Goal: Find contact information: Find contact information

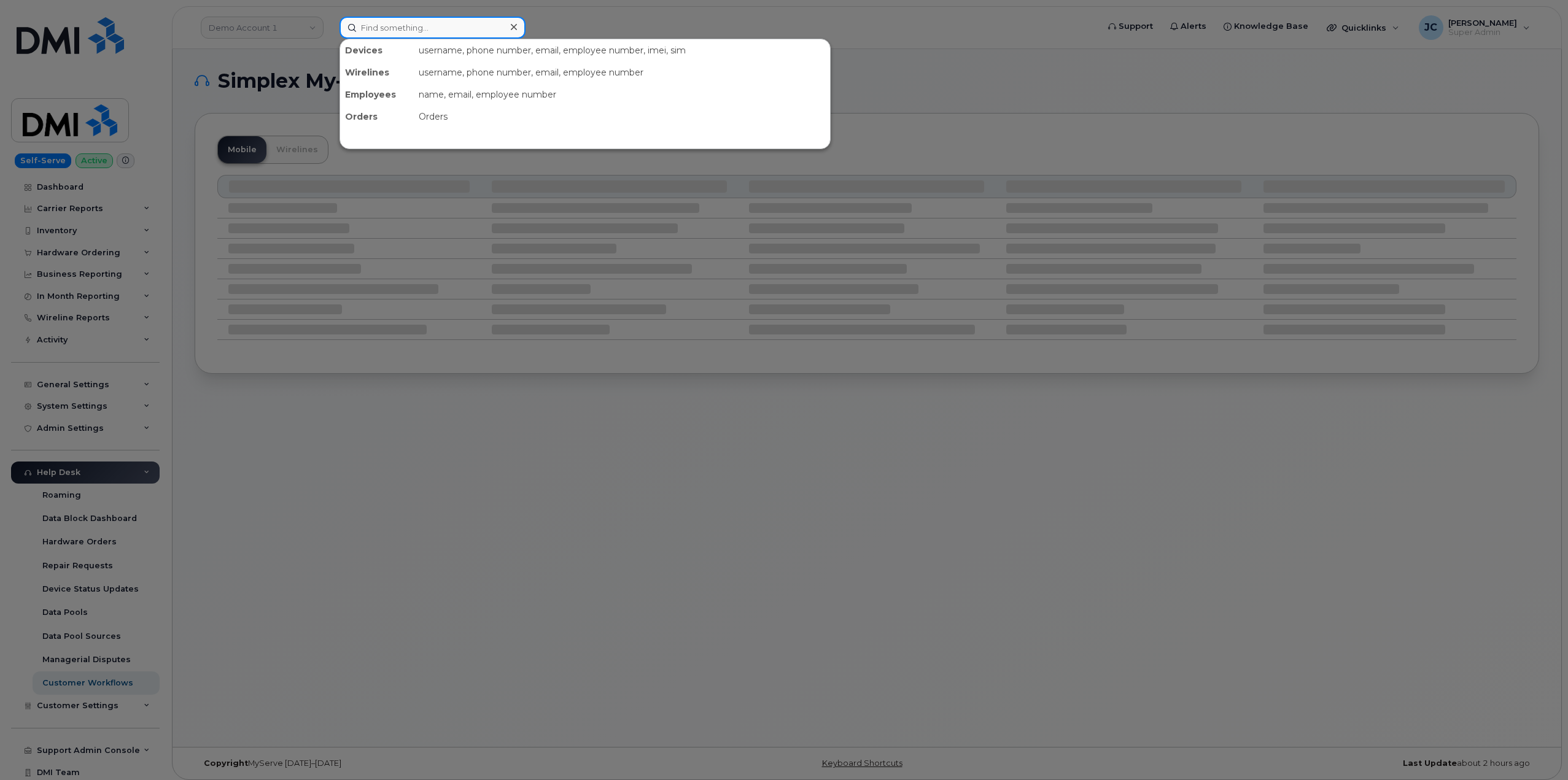
click at [412, 24] on input at bounding box center [433, 28] width 186 height 22
paste input "303-906-4978"
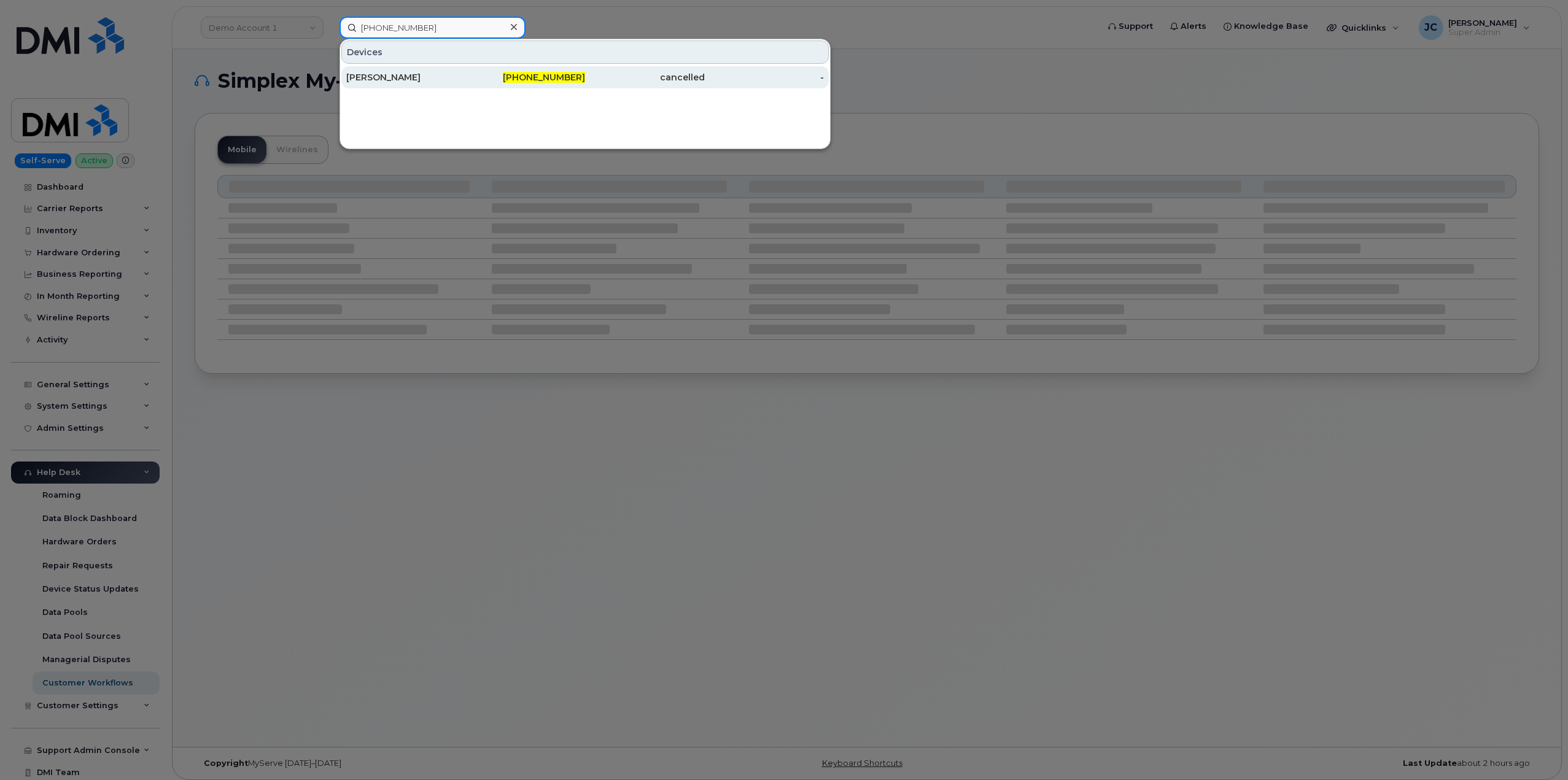
type input "303-906-4978"
click at [396, 75] on div "KELLY WASKO" at bounding box center [406, 77] width 120 height 12
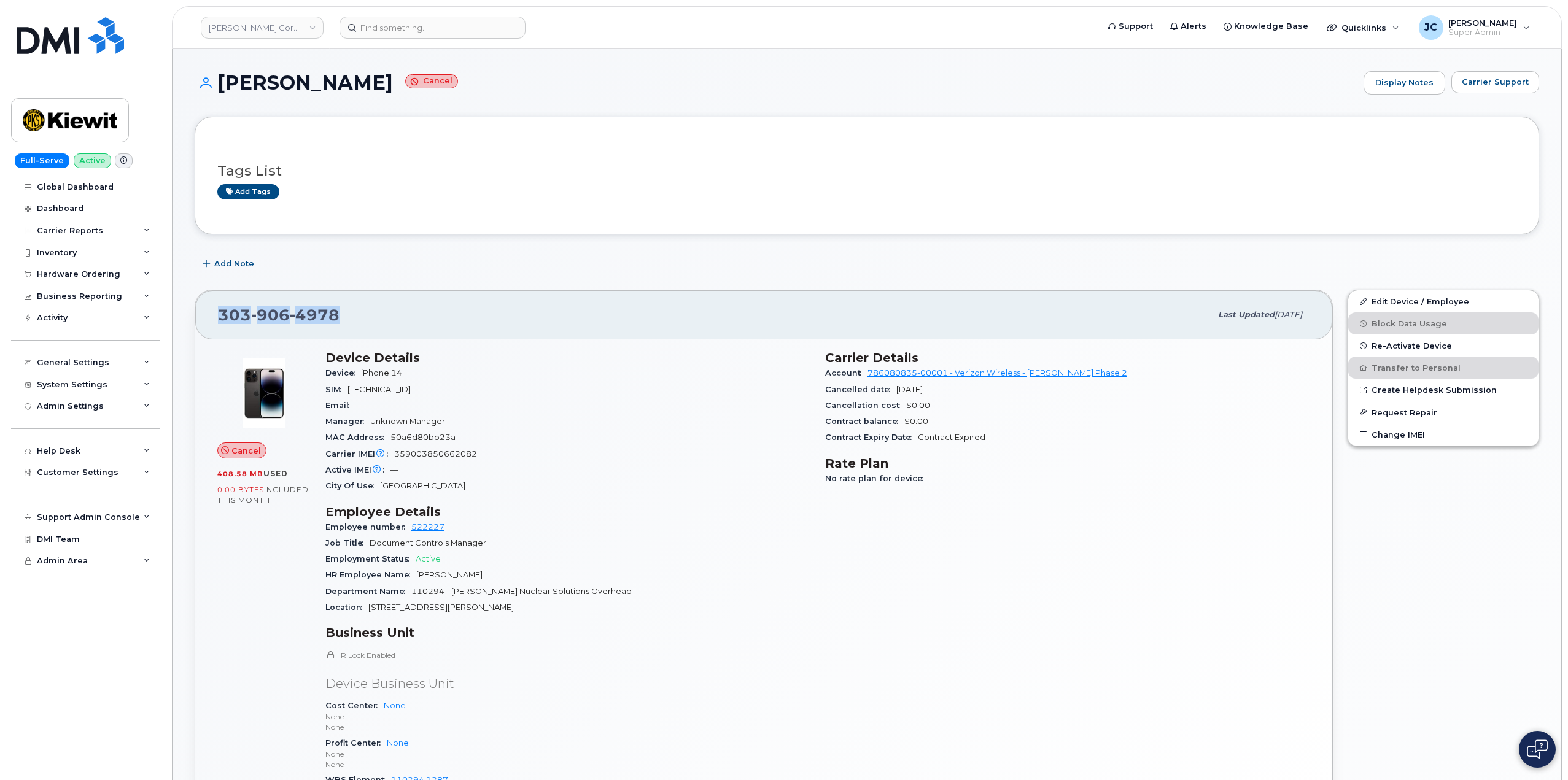
drag, startPoint x: 344, startPoint y: 312, endPoint x: 223, endPoint y: 321, distance: 121.3
click at [223, 321] on div "303 906 4978" at bounding box center [714, 315] width 993 height 26
copy span "303 906 4978"
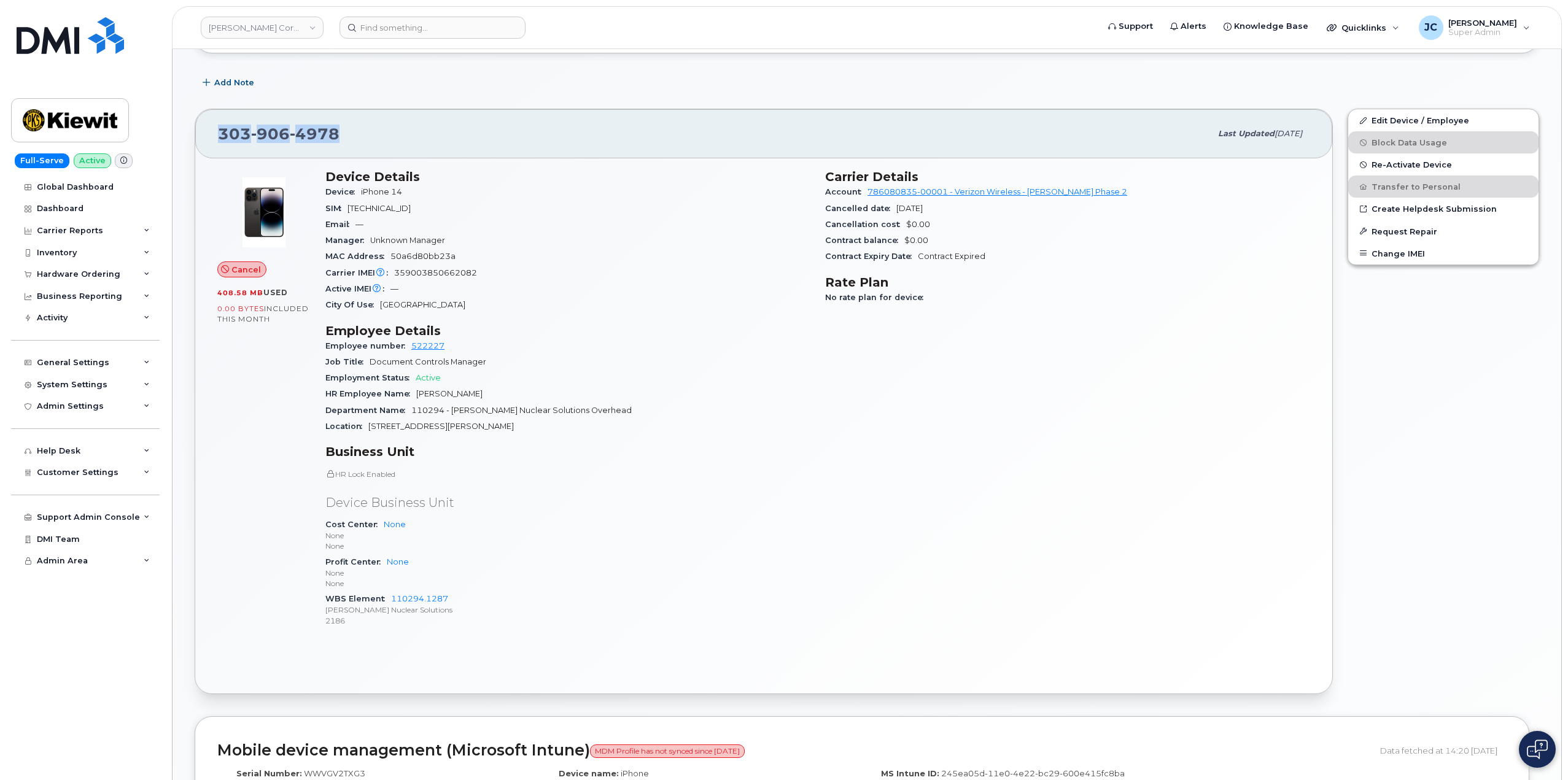
scroll to position [184, 0]
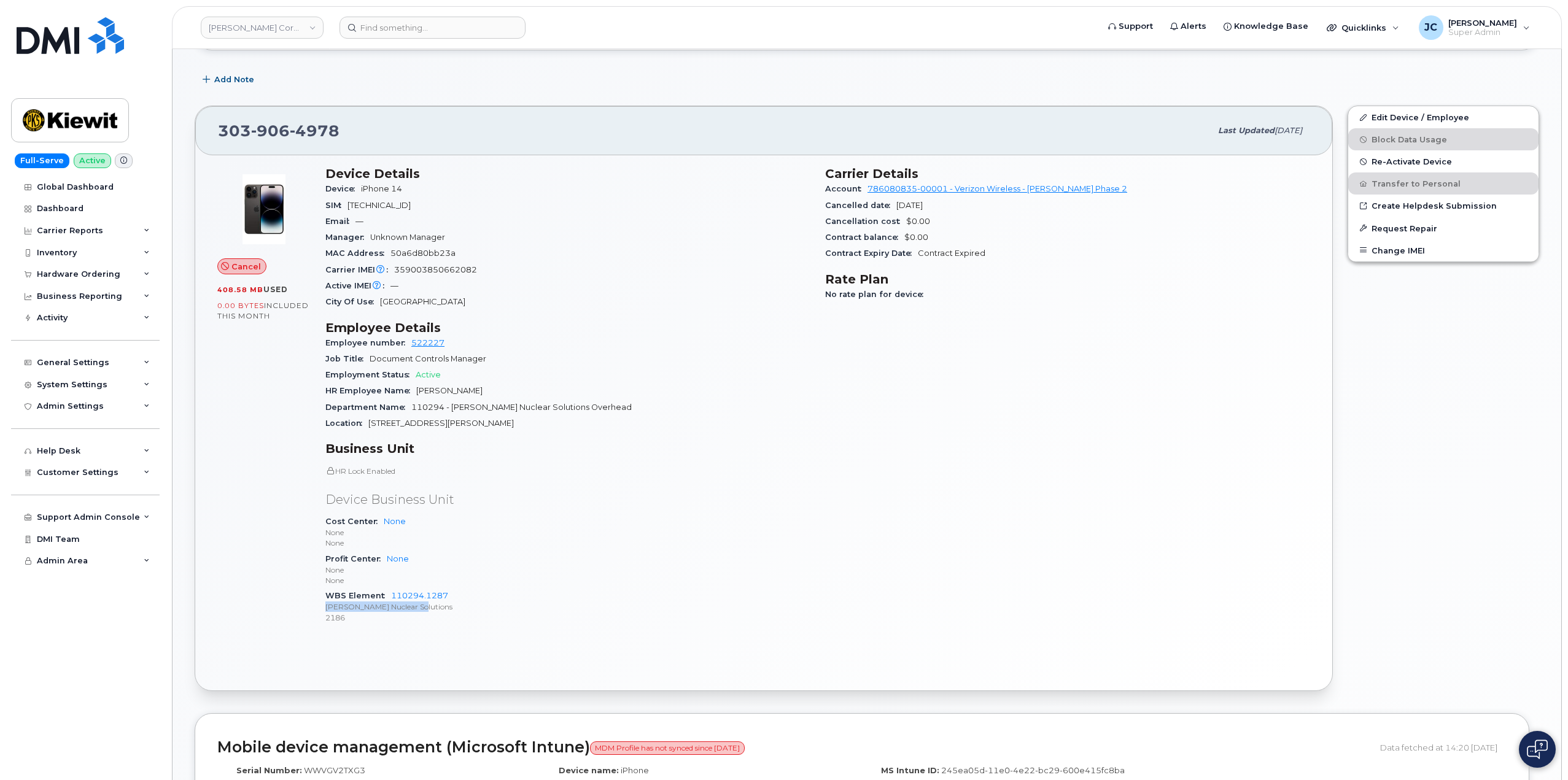
drag, startPoint x: 451, startPoint y: 596, endPoint x: 420, endPoint y: 603, distance: 31.8
click at [417, 603] on div "WBS Element 110294.1287 Kiewit Nuclear Solutions 2186" at bounding box center [568, 606] width 485 height 37
click at [426, 595] on link "110294.1287" at bounding box center [419, 596] width 57 height 10
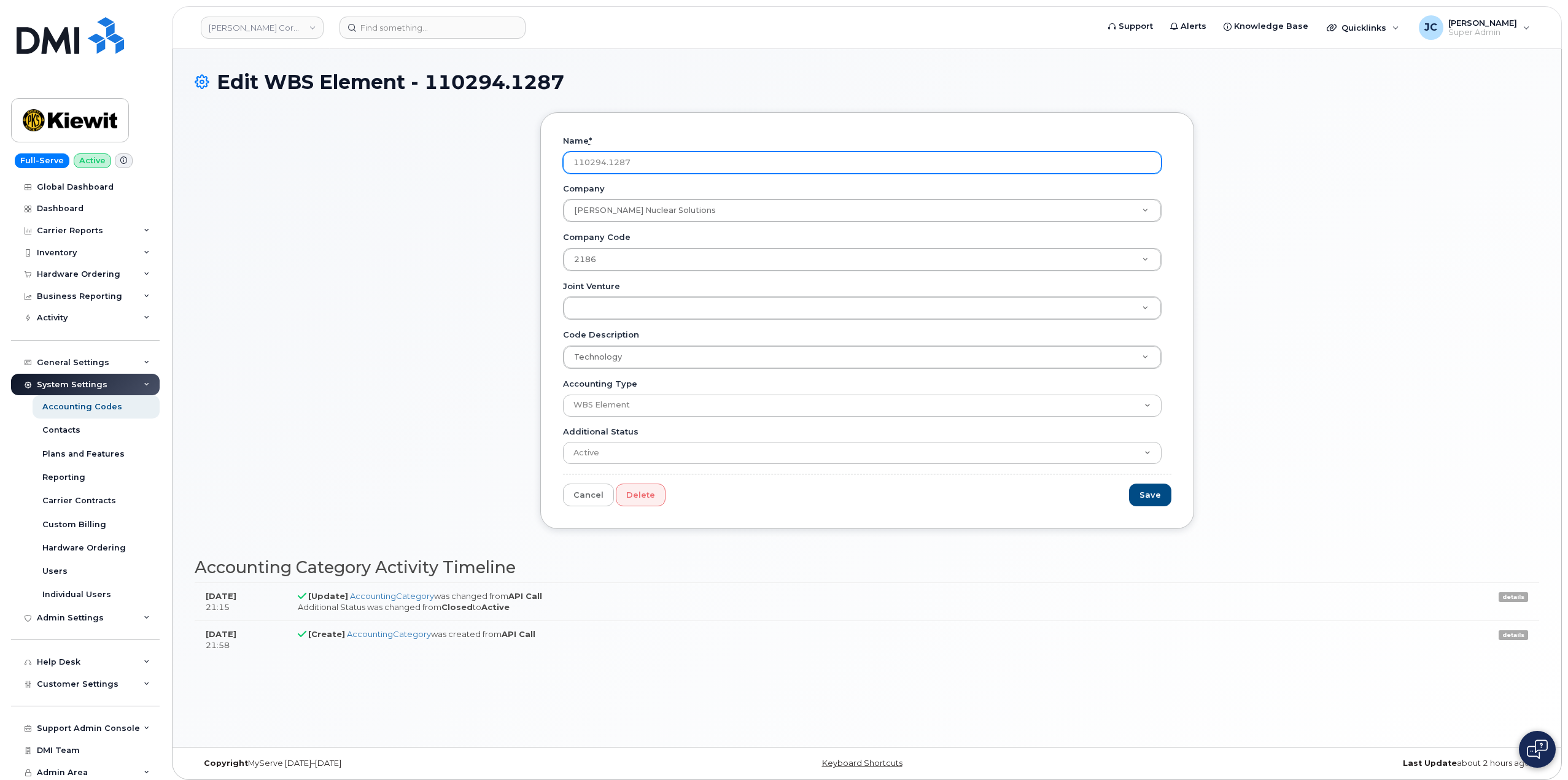
drag, startPoint x: 630, startPoint y: 163, endPoint x: 600, endPoint y: 163, distance: 30.0
click at [581, 160] on input "110294.1287" at bounding box center [862, 162] width 599 height 22
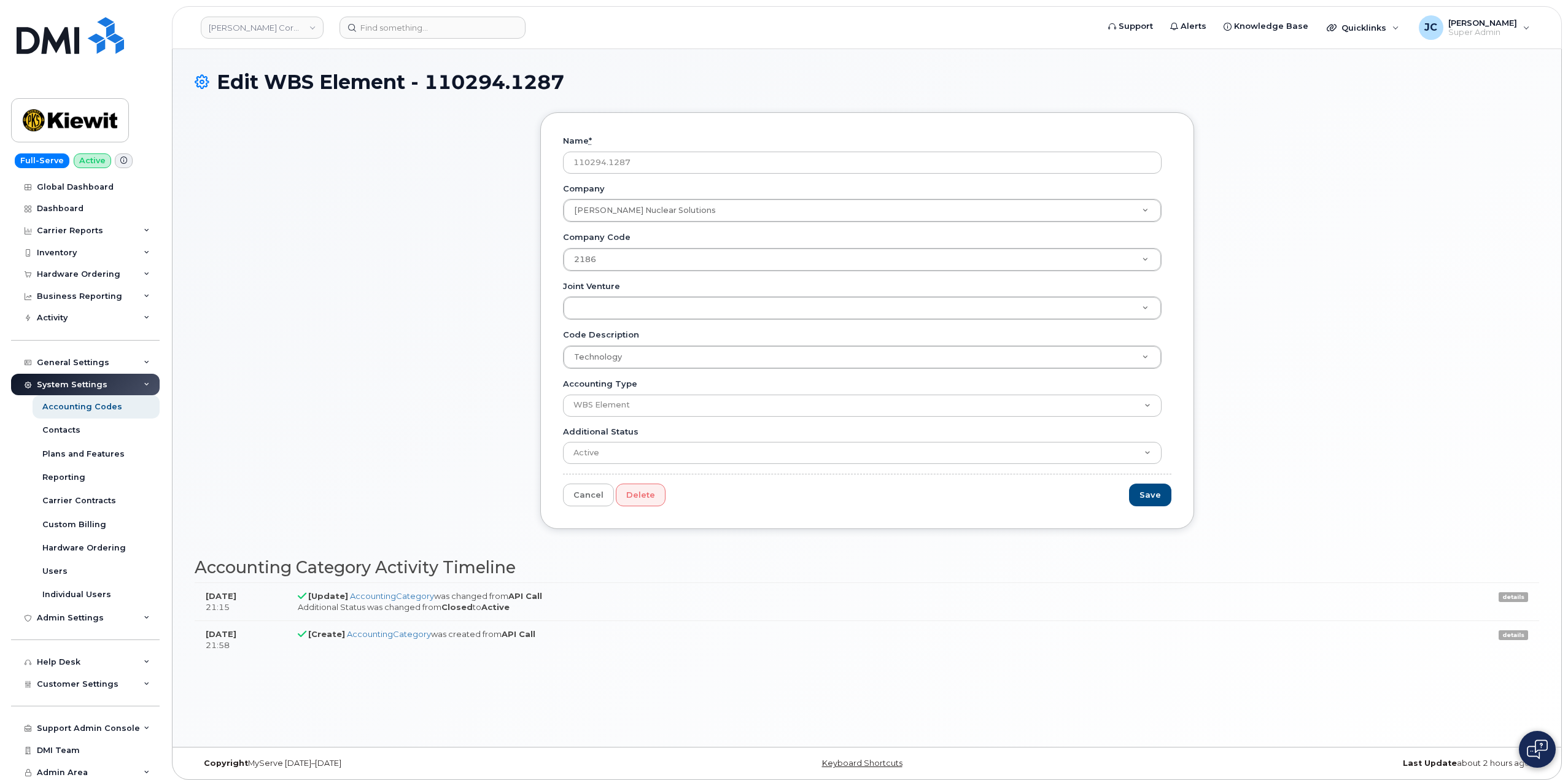
click at [662, 117] on div "Name * 110294.1287 Company Kiewit Nuclear Solutions Company Company Technology …" at bounding box center [867, 320] width 654 height 416
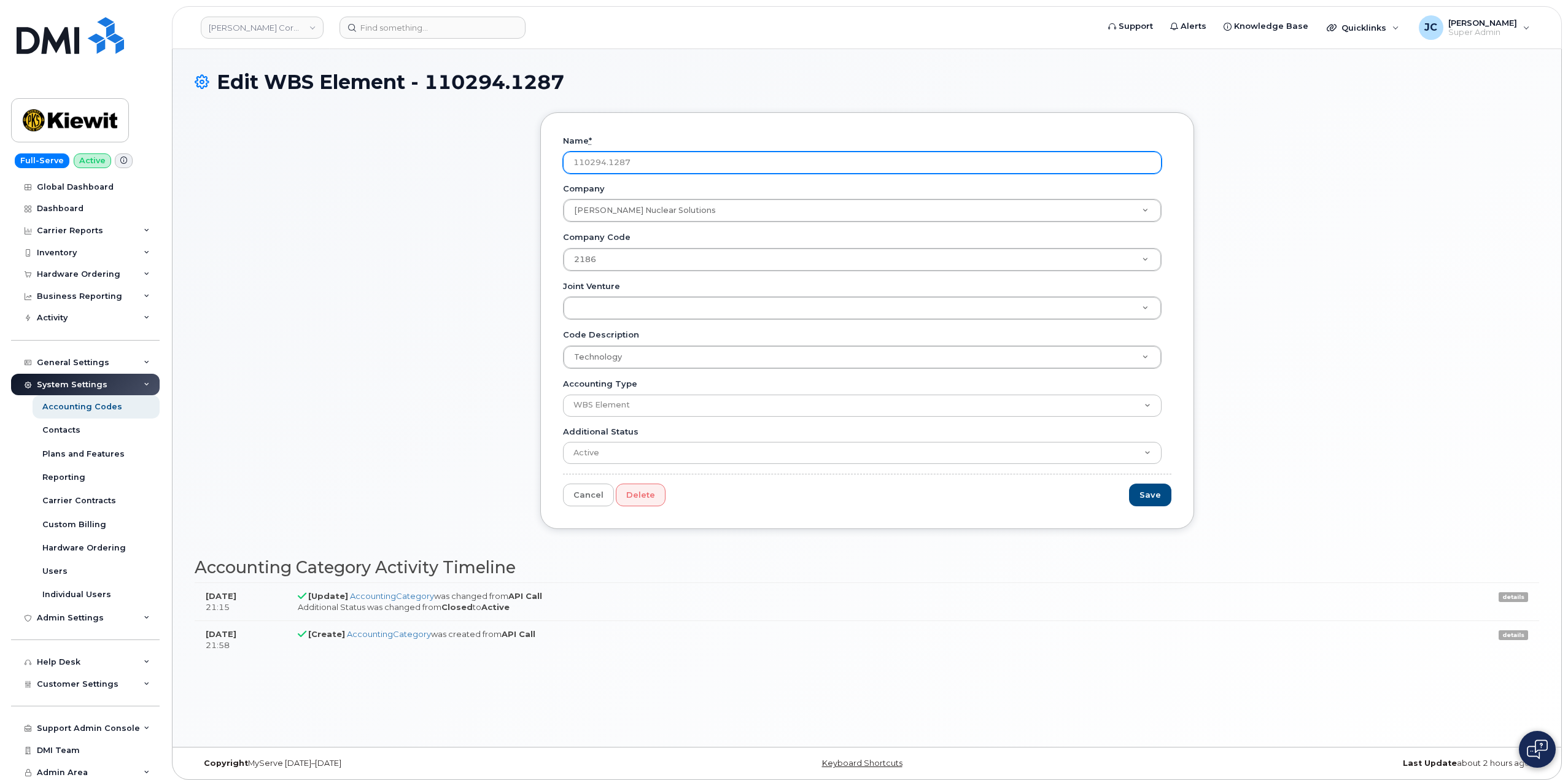
drag, startPoint x: 638, startPoint y: 162, endPoint x: 589, endPoint y: 162, distance: 49.0
click at [565, 158] on input "110294.1287" at bounding box center [862, 162] width 599 height 22
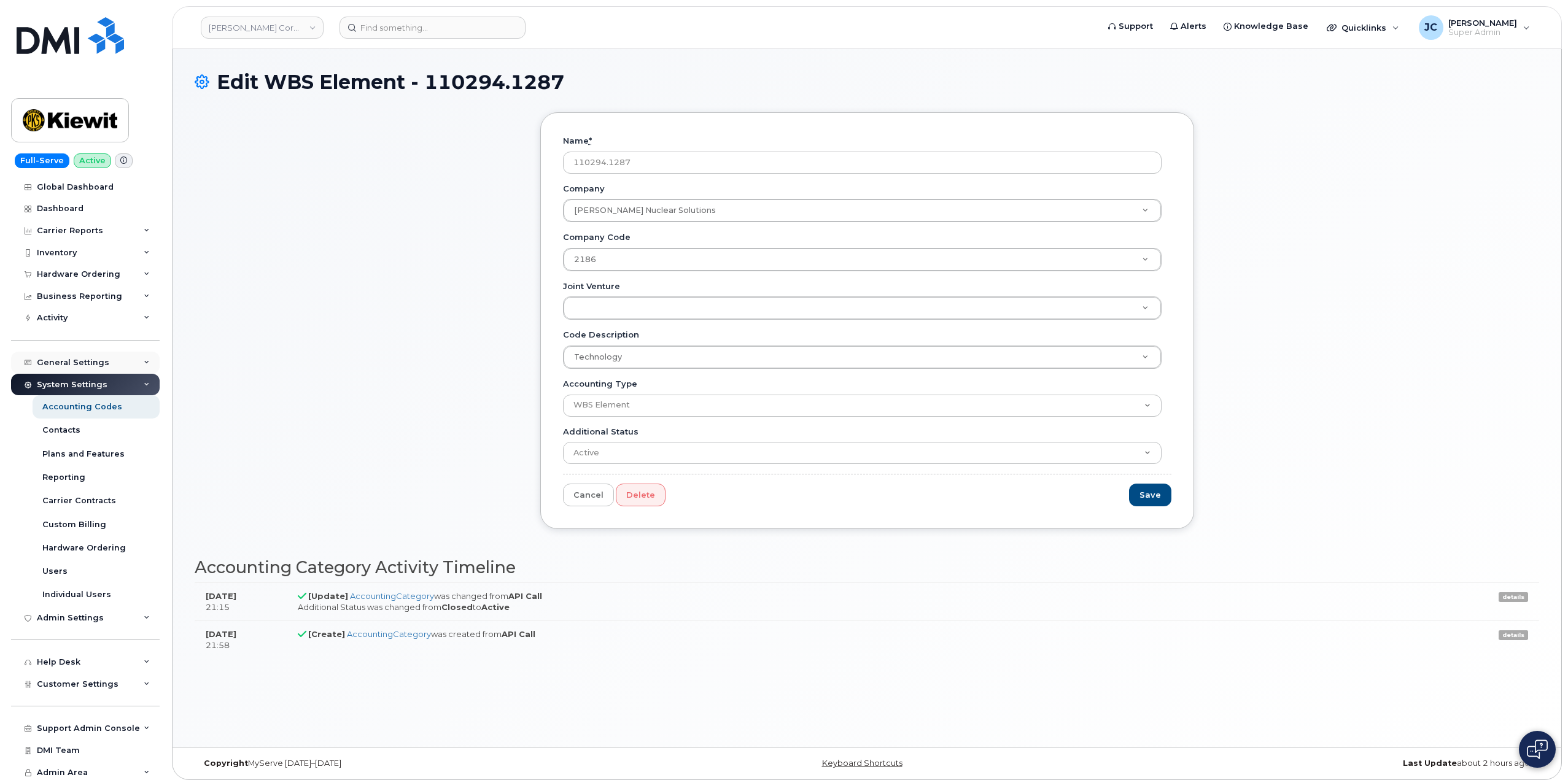
click at [144, 360] on icon at bounding box center [146, 362] width 6 height 6
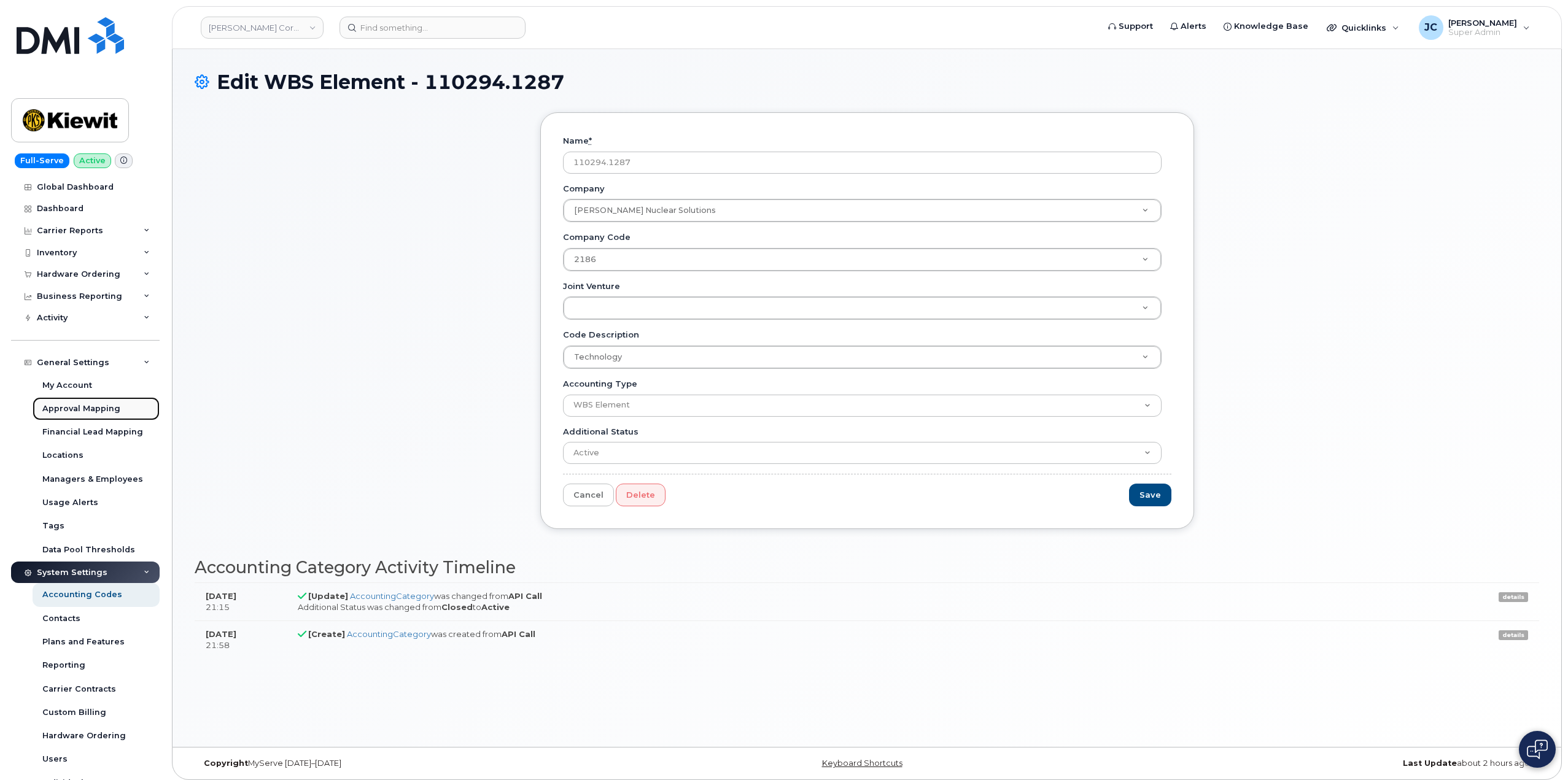
click at [78, 402] on link "Approval Mapping" at bounding box center [96, 409] width 127 height 23
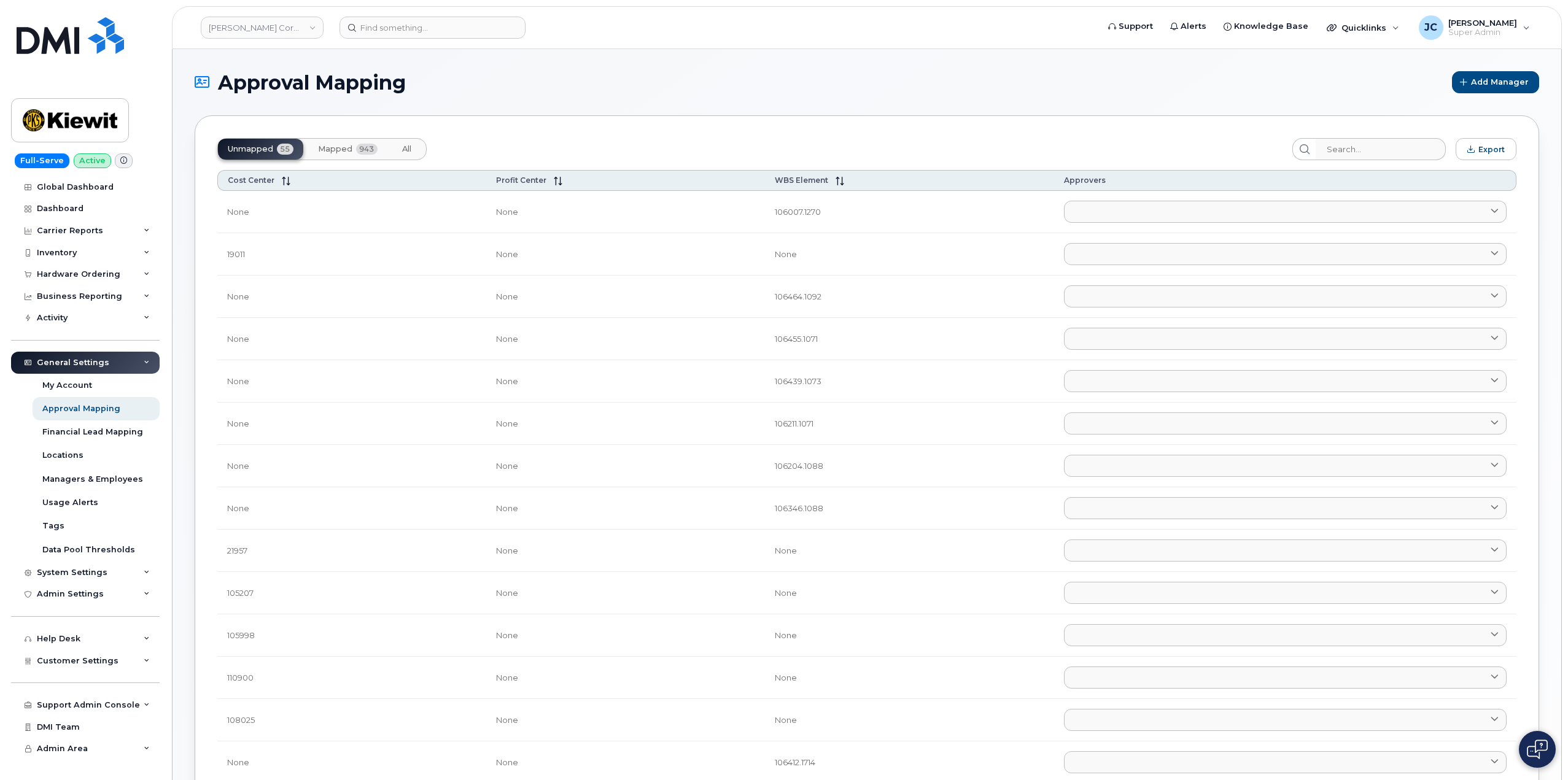
click at [329, 154] on button "Mapped 943" at bounding box center [348, 149] width 79 height 21
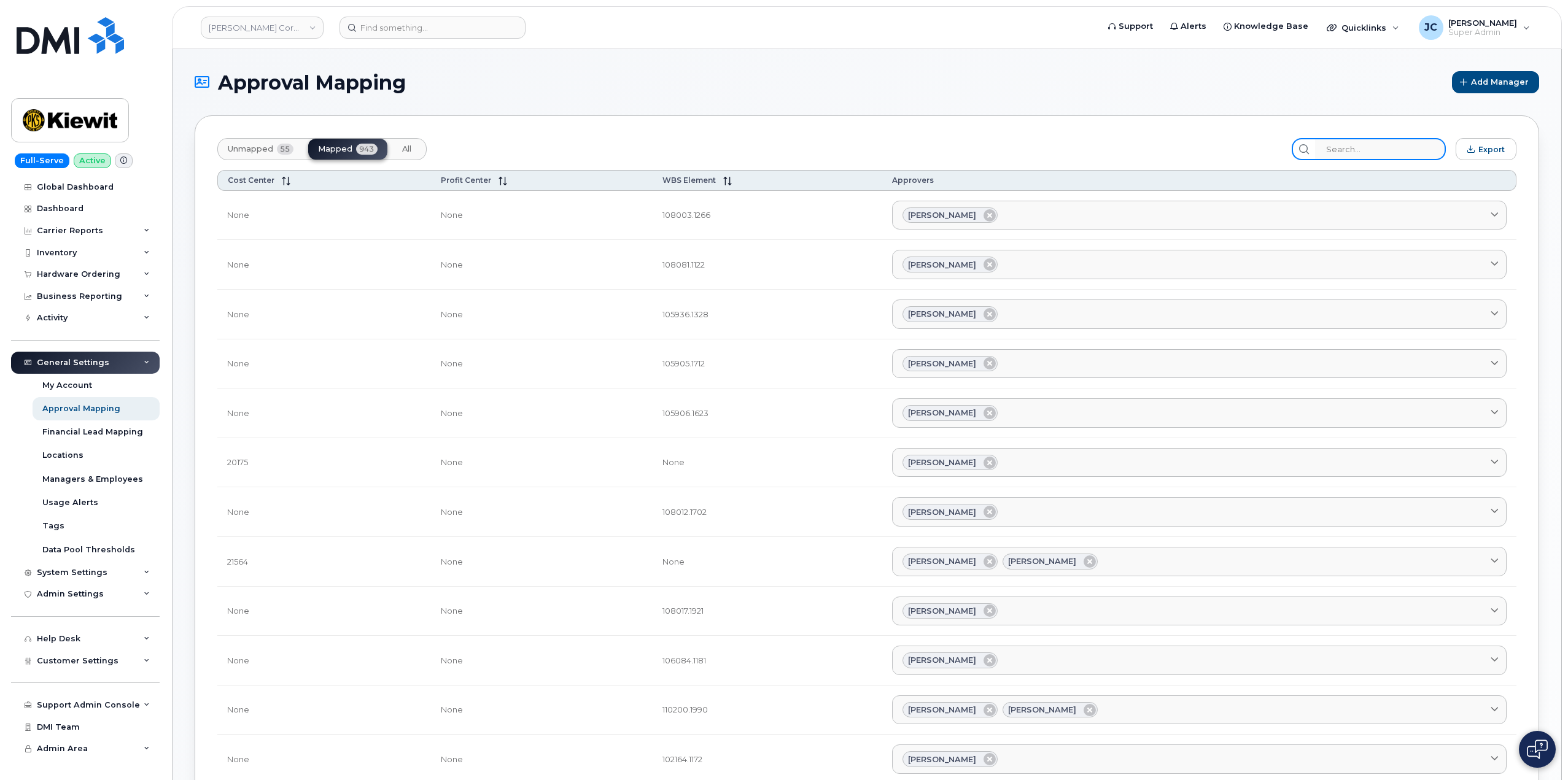
click at [1330, 146] on input "search" at bounding box center [1381, 149] width 131 height 22
paste input "110294.1287"
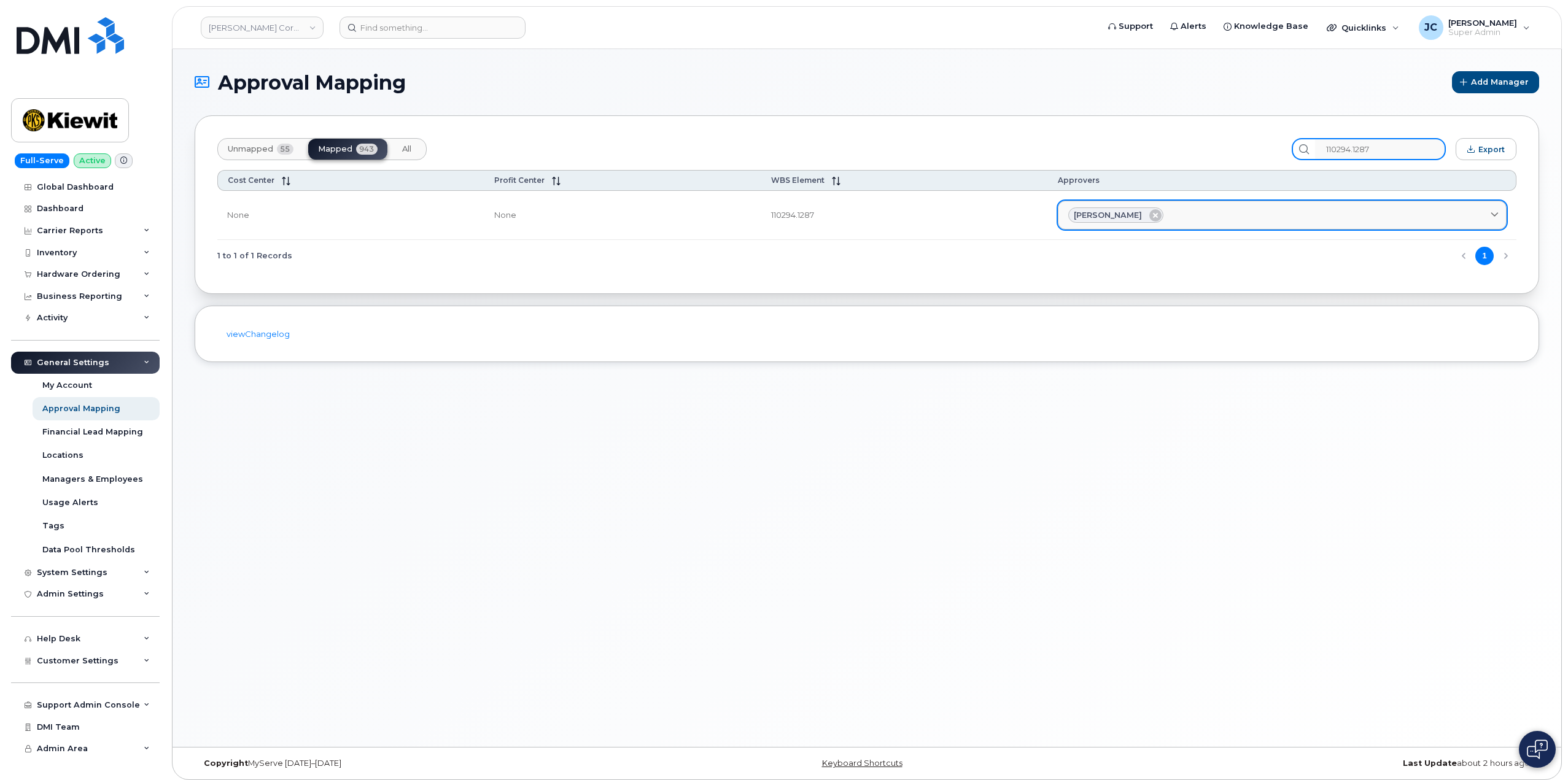
type input "110294.1287"
click at [1115, 215] on span "[PERSON_NAME]" at bounding box center [1108, 215] width 68 height 12
click at [1130, 219] on div "[PERSON_NAME]" at bounding box center [1116, 215] width 95 height 16
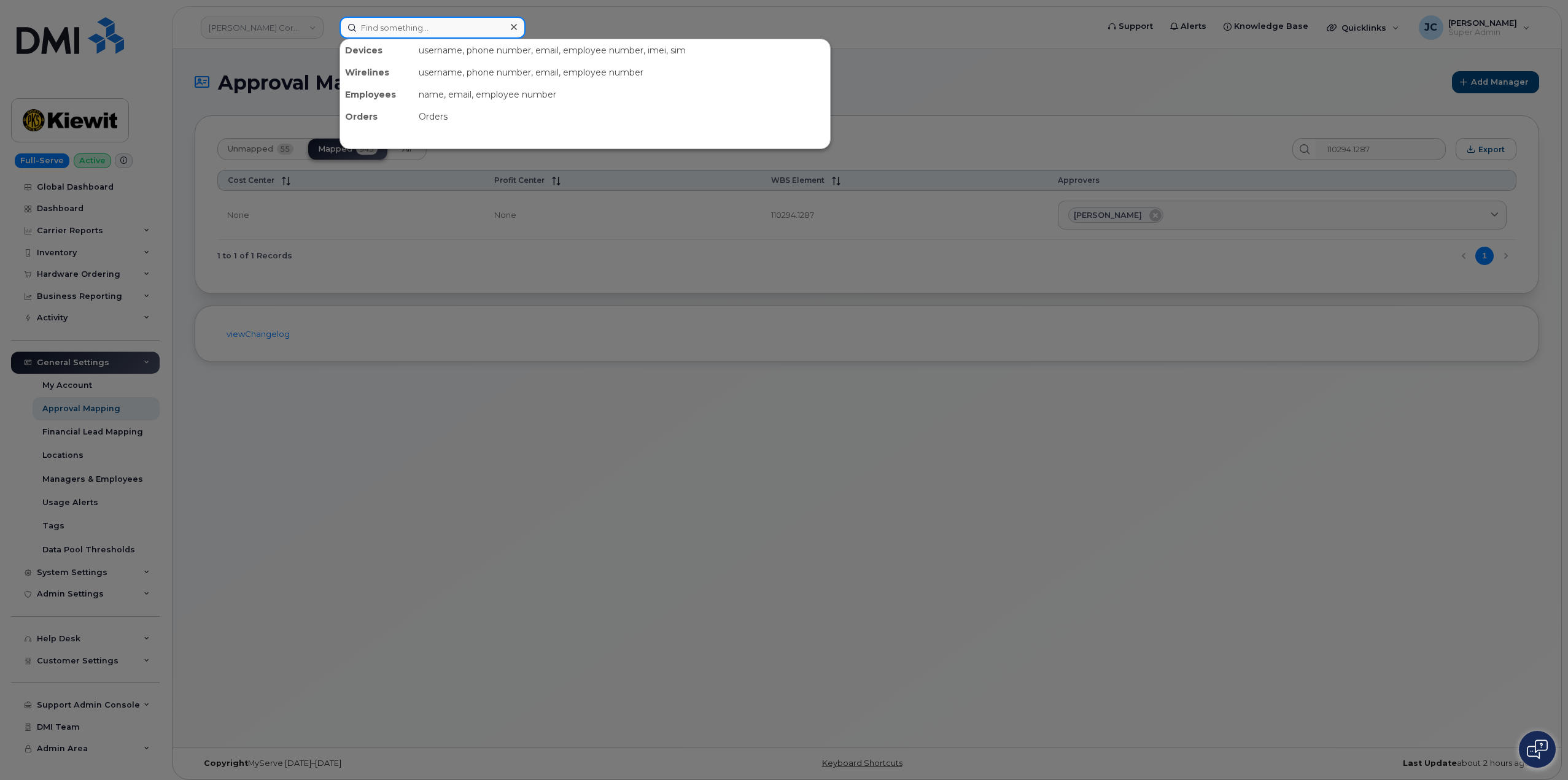
click at [387, 32] on input at bounding box center [433, 28] width 186 height 22
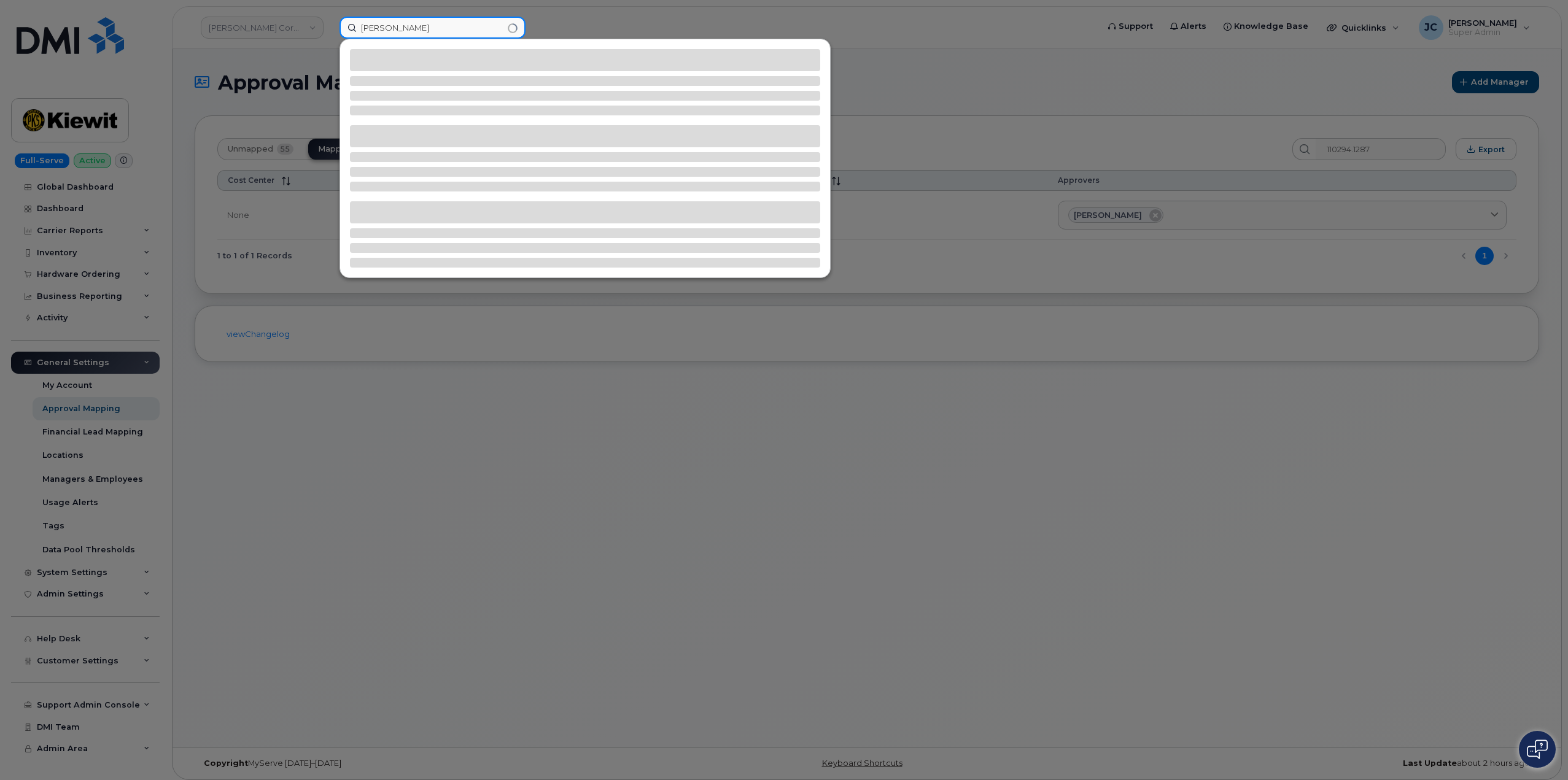
type input "alyx delgado"
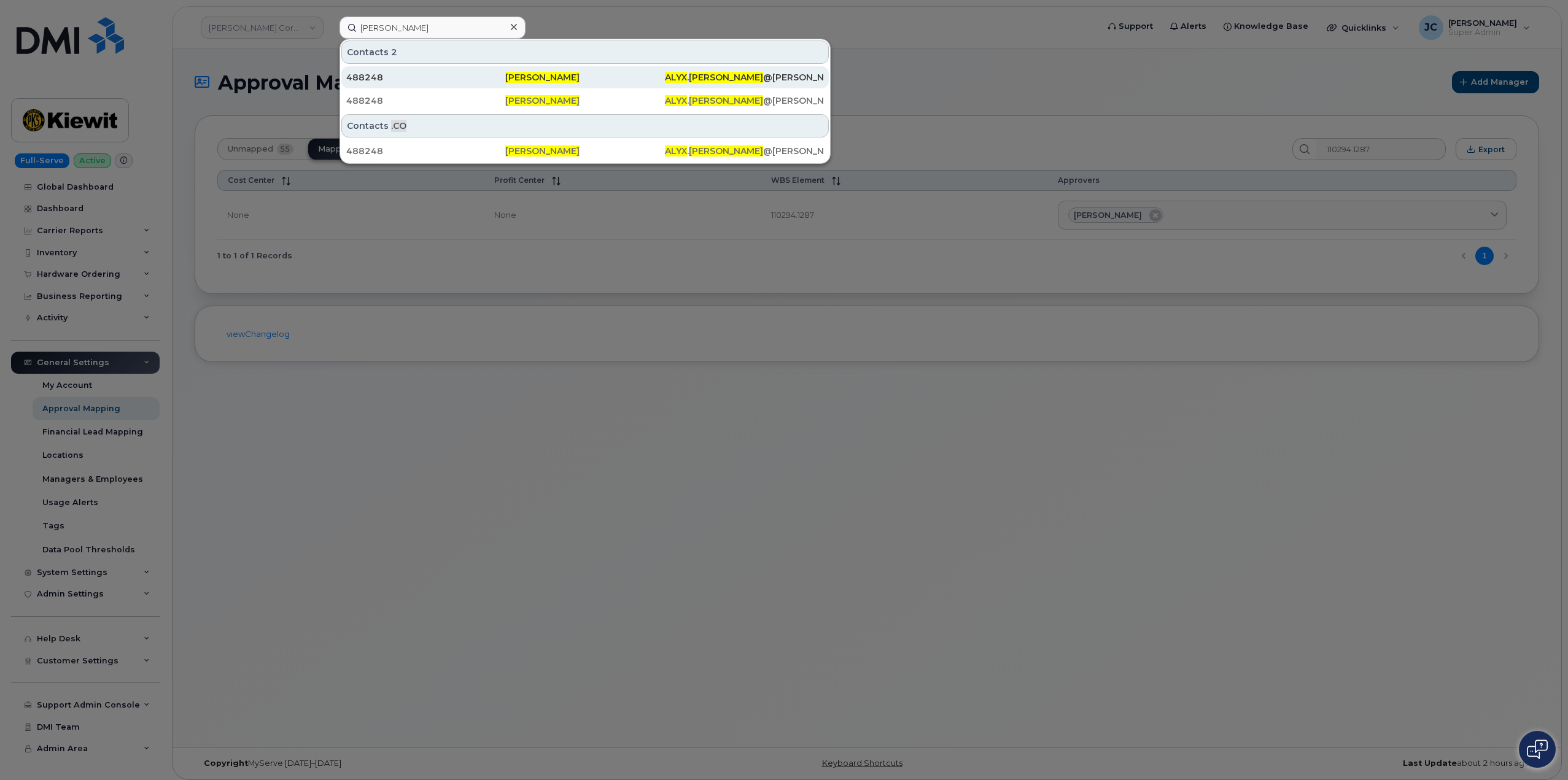
click at [534, 75] on span "[PERSON_NAME]" at bounding box center [542, 77] width 74 height 11
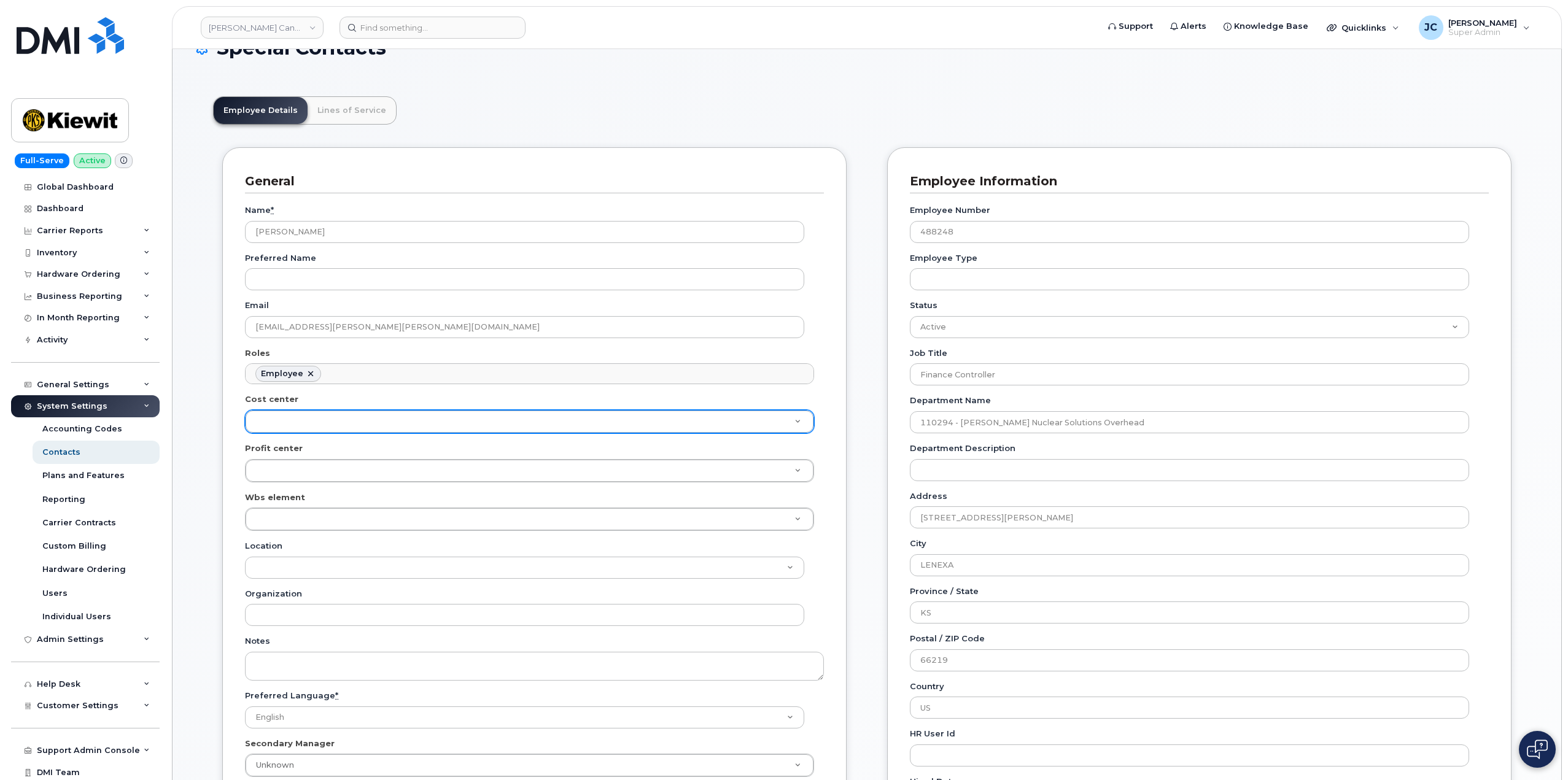
scroll to position [61, 0]
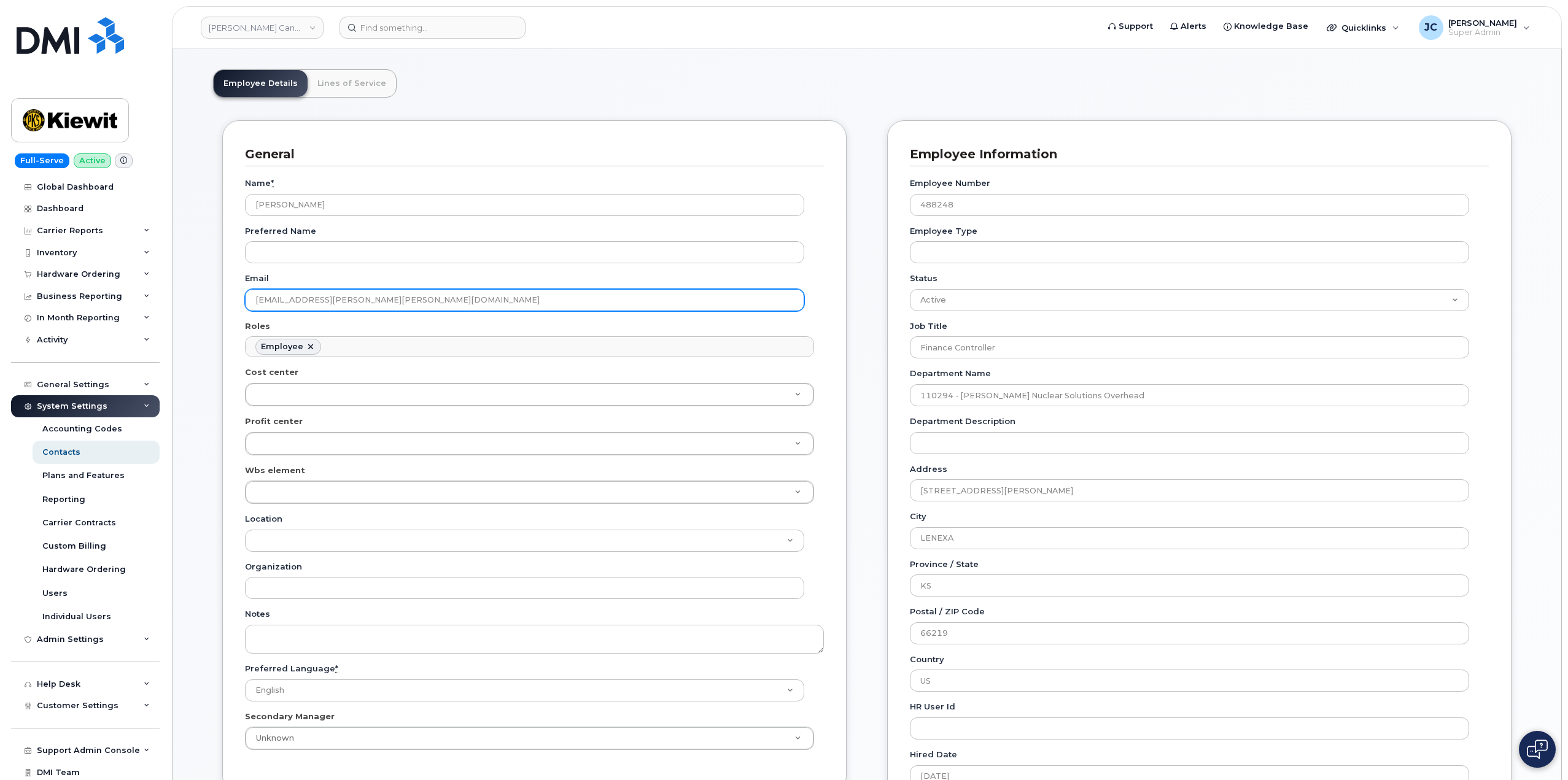
drag, startPoint x: 393, startPoint y: 299, endPoint x: 311, endPoint y: 303, distance: 82.1
click at [261, 299] on input "[EMAIL_ADDRESS][PERSON_NAME][PERSON_NAME][DOMAIN_NAME]" at bounding box center [525, 300] width 559 height 22
drag, startPoint x: 394, startPoint y: 294, endPoint x: 393, endPoint y: 301, distance: 7.1
click at [394, 295] on input "[EMAIL_ADDRESS][PERSON_NAME][PERSON_NAME][DOMAIN_NAME]" at bounding box center [525, 300] width 559 height 22
click at [393, 301] on input "[EMAIL_ADDRESS][PERSON_NAME][PERSON_NAME][DOMAIN_NAME]" at bounding box center [525, 300] width 559 height 22
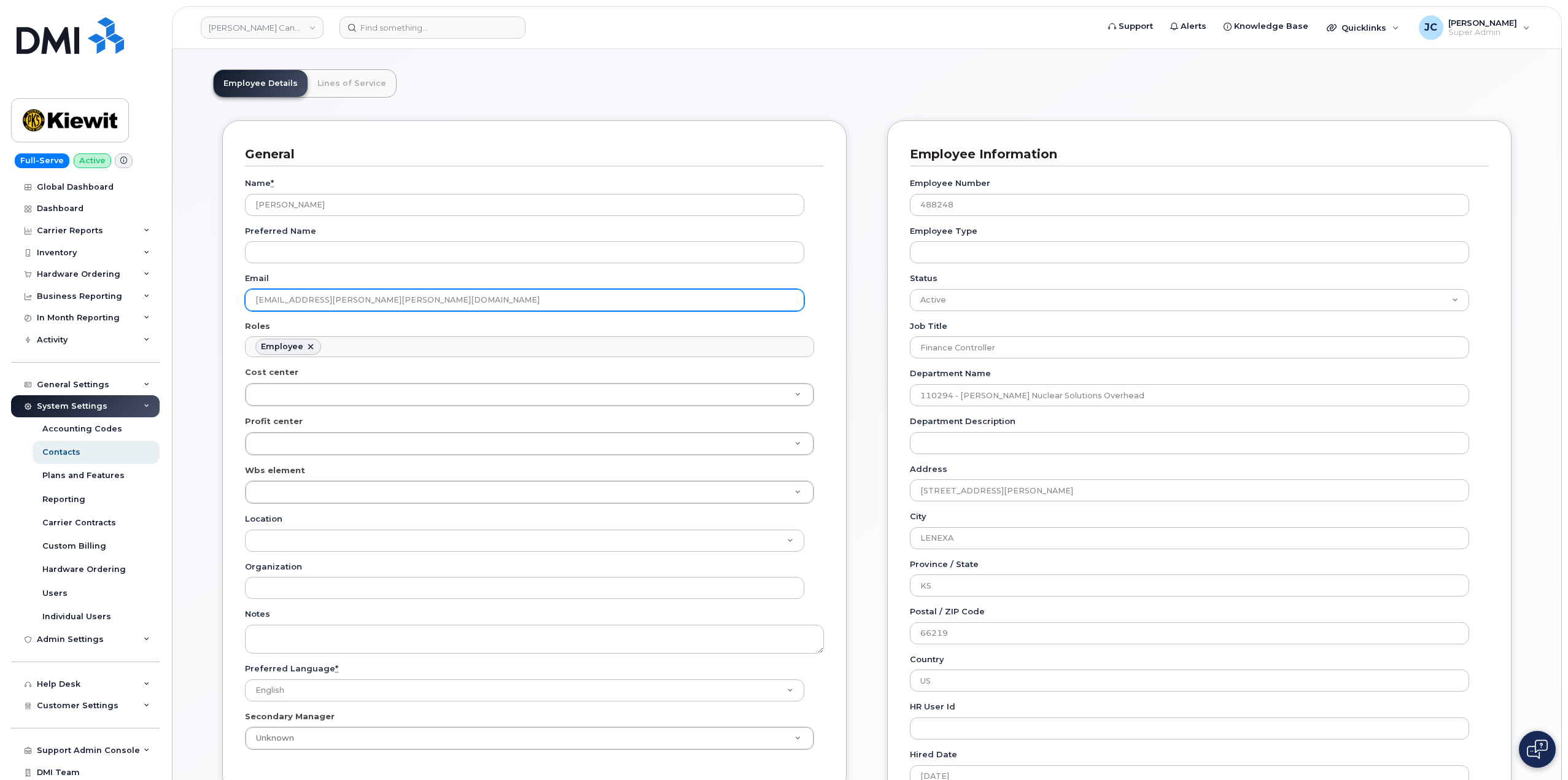
drag, startPoint x: 252, startPoint y: 298, endPoint x: 341, endPoint y: 307, distance: 89.5
click at [402, 299] on input "[EMAIL_ADDRESS][PERSON_NAME][PERSON_NAME][DOMAIN_NAME]" at bounding box center [525, 300] width 559 height 22
